Goal: Information Seeking & Learning: Find specific fact

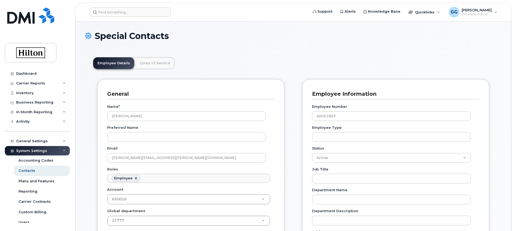
scroll to position [16, 0]
click at [107, 16] on input at bounding box center [129, 12] width 81 height 10
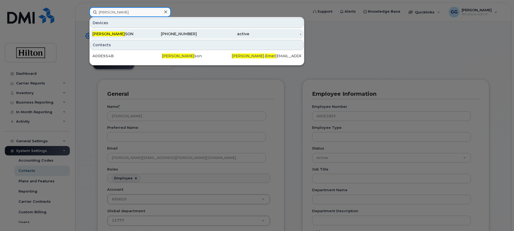
type input "tina emer"
click at [193, 32] on div "901-359-9408" at bounding box center [171, 33] width 52 height 5
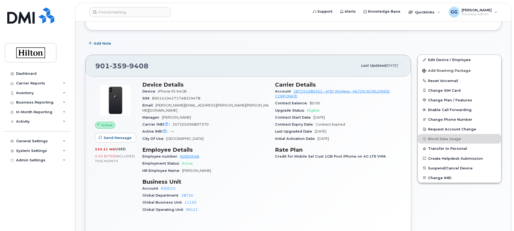
scroll to position [81, 0]
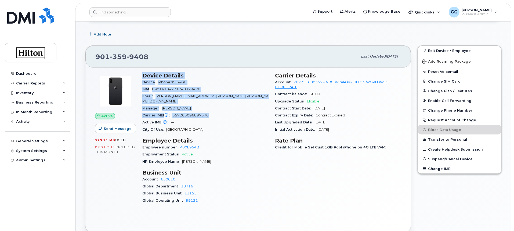
drag, startPoint x: 143, startPoint y: 74, endPoint x: 210, endPoint y: 111, distance: 77.2
click at [210, 111] on section "Device Details Device iPhone XS 64GB SIM 89014104271748329478 Email Tina.Emerso…" at bounding box center [205, 102] width 126 height 61
copy section "Device Details Device iPhone XS 64GB SIM 89014104271748329478 Email Tina.Emerso…"
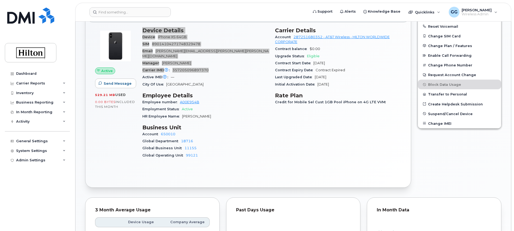
scroll to position [134, 0]
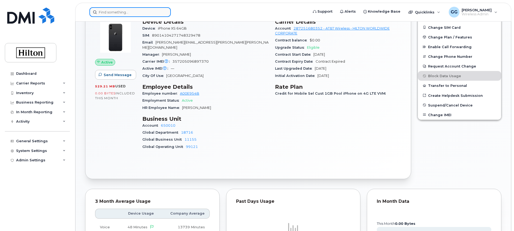
click at [116, 10] on input at bounding box center [129, 12] width 81 height 10
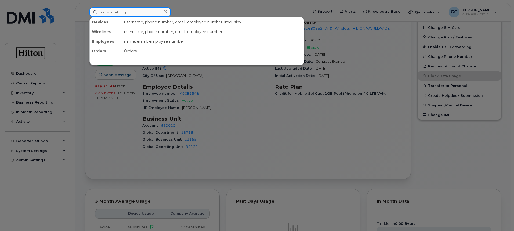
paste input "4165248237"
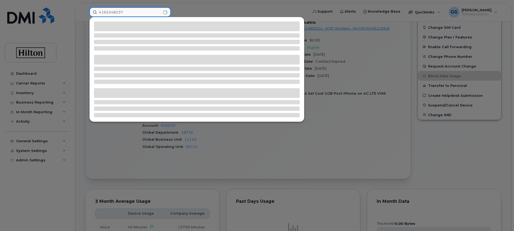
type input "4165248237"
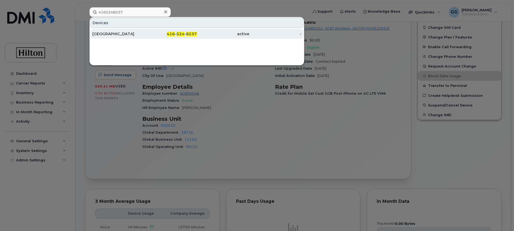
click at [118, 34] on div "[GEOGRAPHIC_DATA]" at bounding box center [118, 33] width 52 height 5
click at [172, 33] on span "416" at bounding box center [171, 33] width 8 height 5
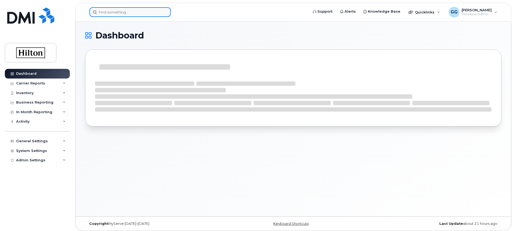
click at [118, 13] on input at bounding box center [129, 12] width 81 height 10
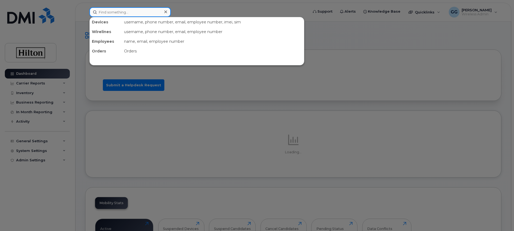
paste input "4165248237"
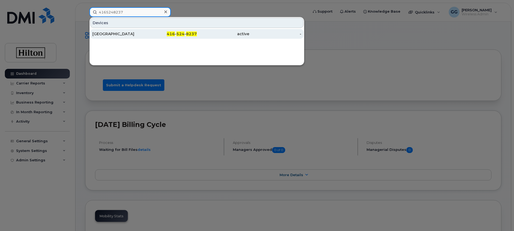
type input "4165248237"
click at [117, 34] on div "[GEOGRAPHIC_DATA]" at bounding box center [118, 33] width 52 height 5
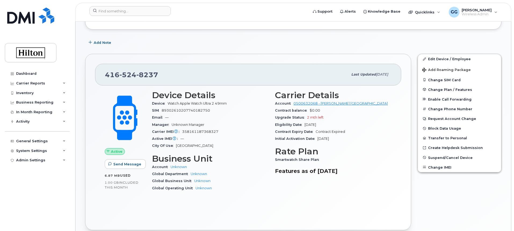
scroll to position [81, 0]
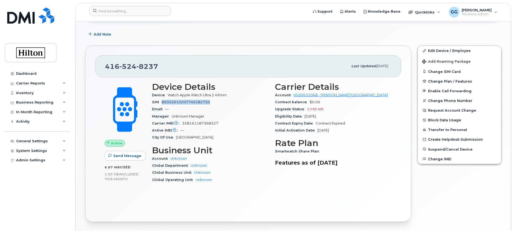
drag, startPoint x: 217, startPoint y: 103, endPoint x: 161, endPoint y: 103, distance: 55.6
click at [161, 103] on div "SIM [TECHNICAL_ID]" at bounding box center [210, 102] width 117 height 7
copy span "89302610207740182750"
drag, startPoint x: 224, startPoint y: 123, endPoint x: 181, endPoint y: 120, distance: 42.8
click at [181, 120] on div "Carrier IMEI Carrier IMEI is reported during the last billing cycle or change o…" at bounding box center [210, 123] width 117 height 7
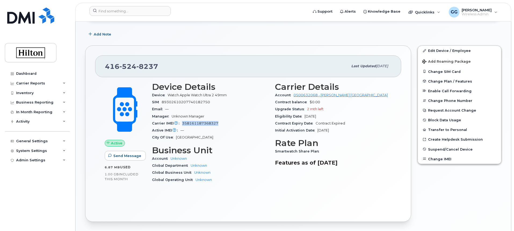
copy span "358161187368327"
click at [381, 122] on div "Contract Expiry Date Contract Expired" at bounding box center [333, 123] width 117 height 7
drag, startPoint x: 293, startPoint y: 93, endPoint x: 369, endPoint y: 94, distance: 75.8
click at [371, 94] on div "Account 0500632068 - [PERSON_NAME] [GEOGRAPHIC_DATA]" at bounding box center [333, 95] width 117 height 7
copy link "0500632068 - [PERSON_NAME] [GEOGRAPHIC_DATA]"
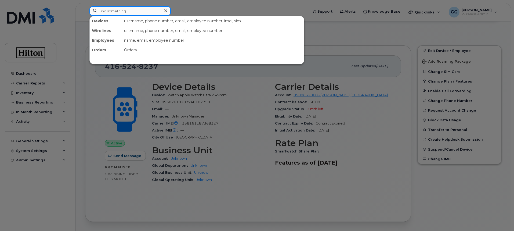
click at [105, 11] on input at bounding box center [129, 11] width 81 height 10
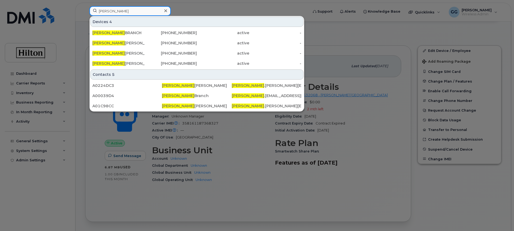
click at [113, 10] on input "[PERSON_NAME]" at bounding box center [129, 11] width 81 height 10
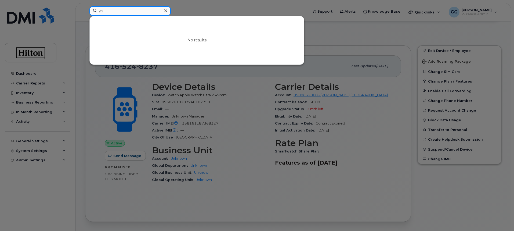
type input "y"
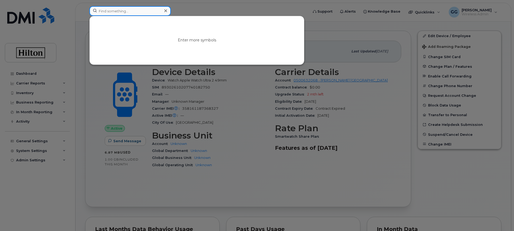
scroll to position [27, 0]
